Goal: Transaction & Acquisition: Purchase product/service

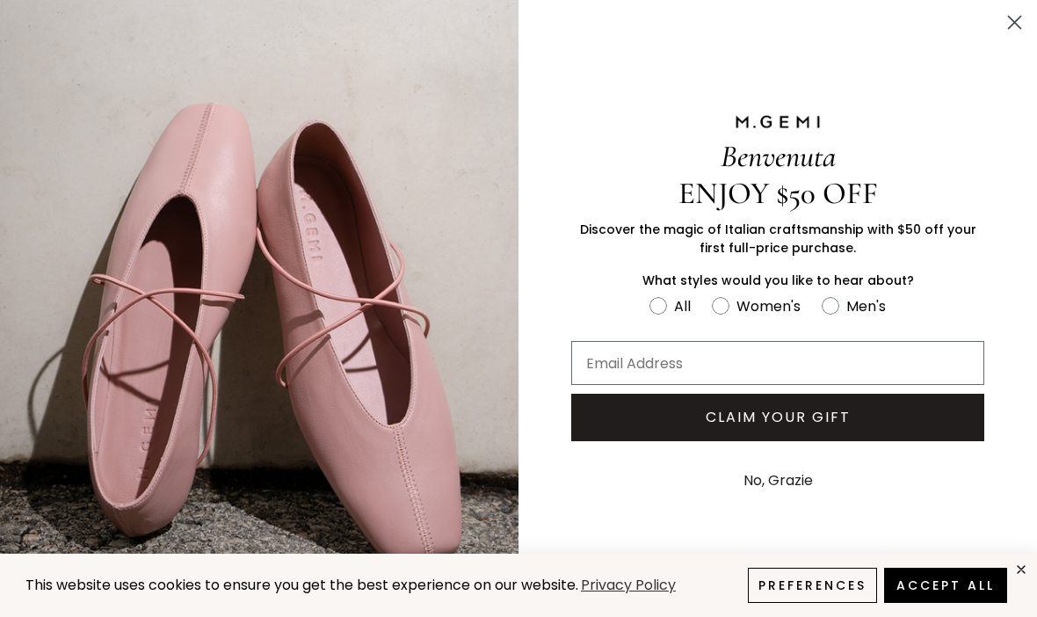
scroll to position [489, 0]
click at [792, 503] on button "No, Grazie" at bounding box center [778, 481] width 87 height 44
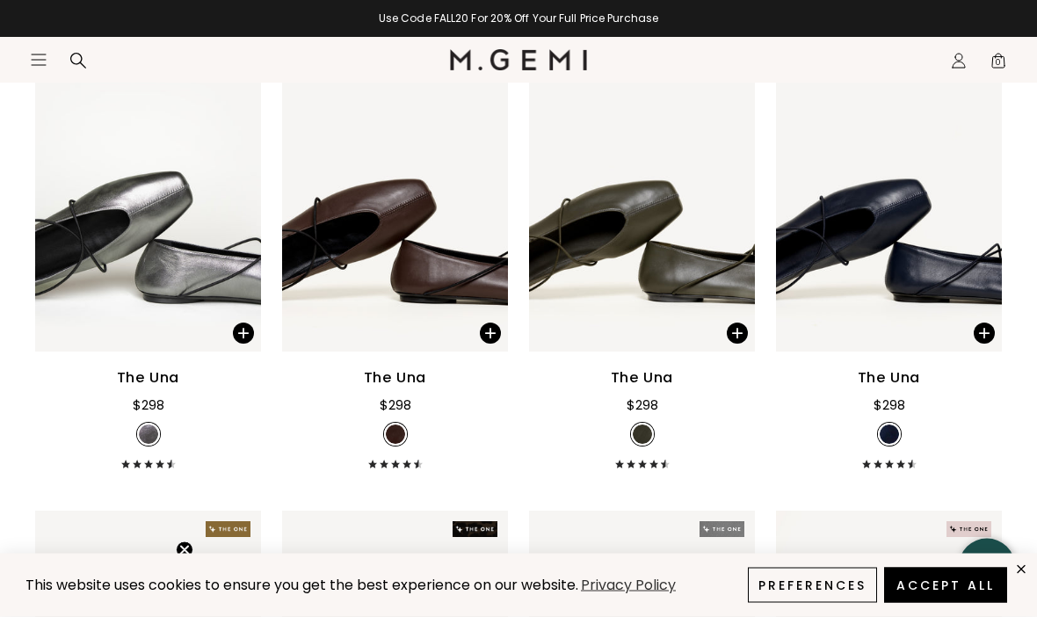
scroll to position [3987, 0]
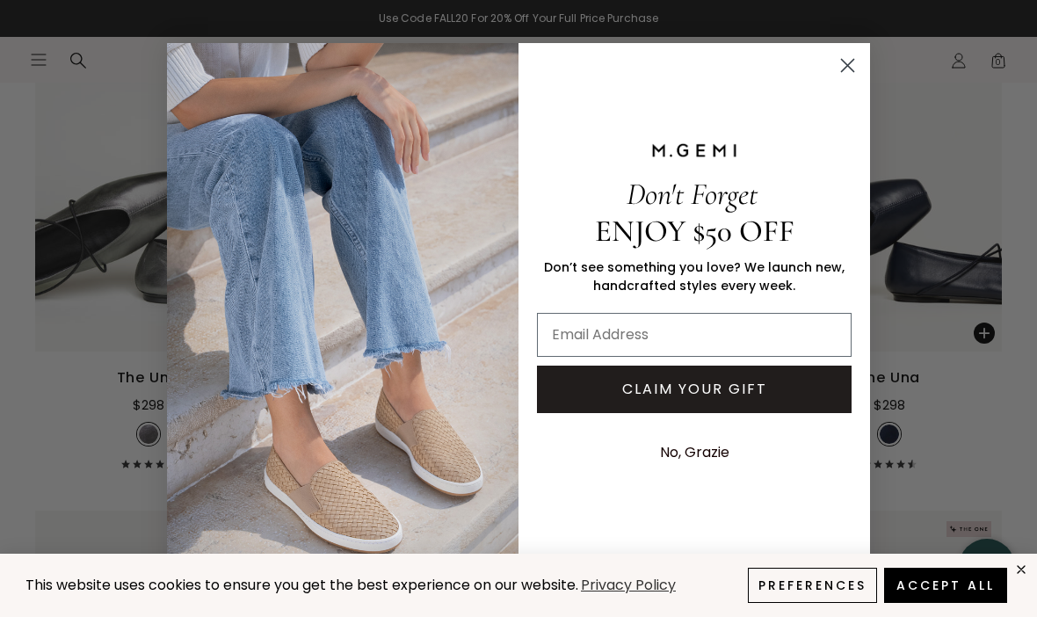
click at [705, 475] on button "No, Grazie" at bounding box center [694, 453] width 87 height 44
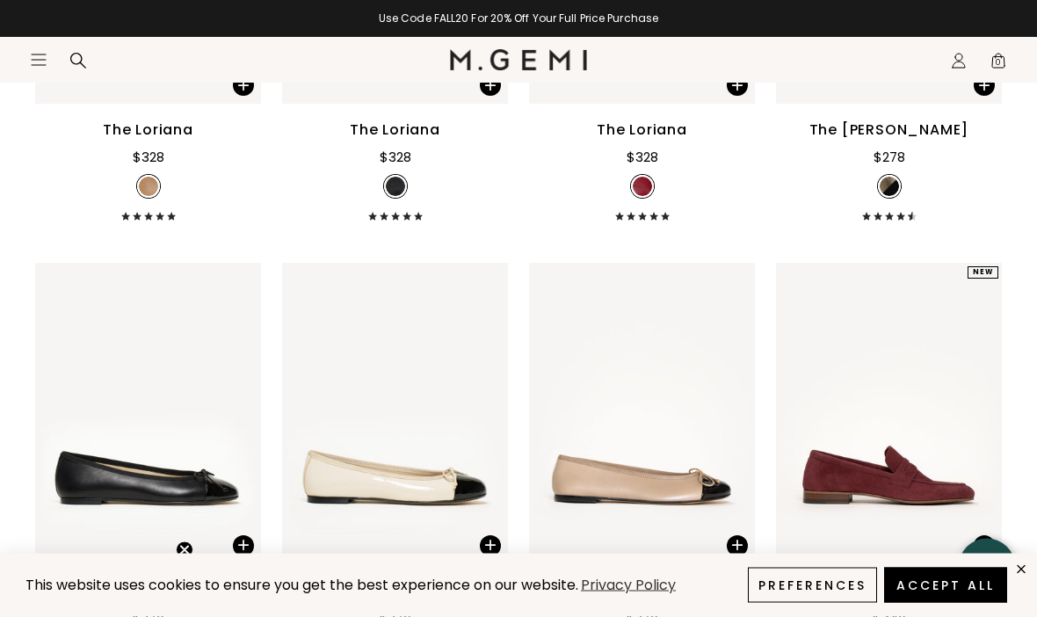
scroll to position [5616, 0]
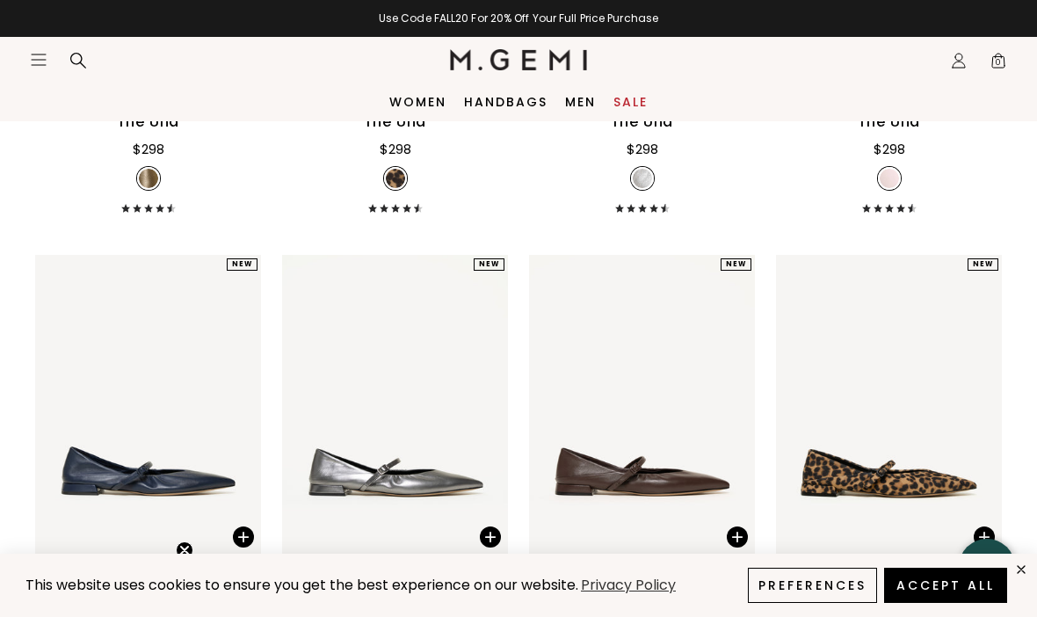
scroll to position [4699, 0]
